Goal: Information Seeking & Learning: Check status

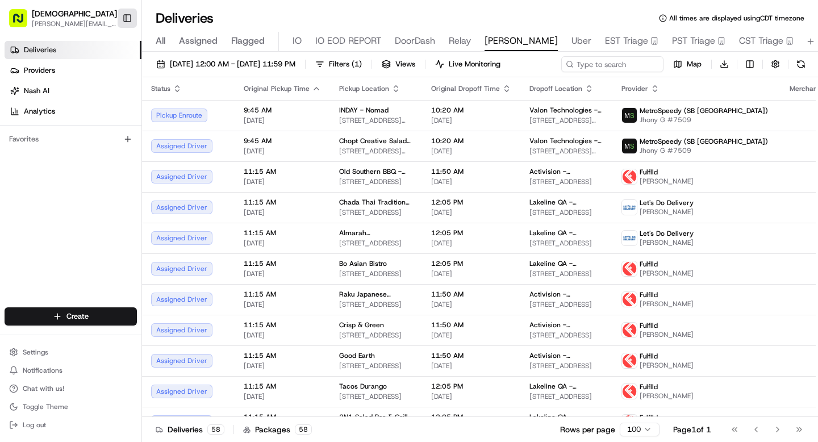
click at [132, 16] on button "Toggle Sidebar" at bounding box center [127, 18] width 19 height 19
